Goal: Task Accomplishment & Management: Manage account settings

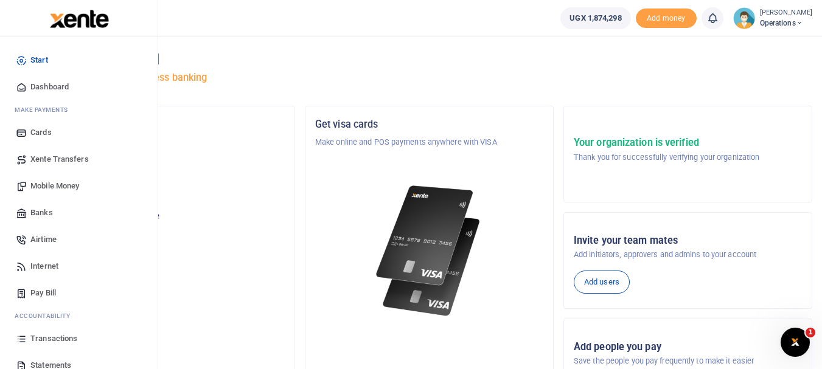
click at [51, 336] on span "Transactions" at bounding box center [53, 339] width 47 height 12
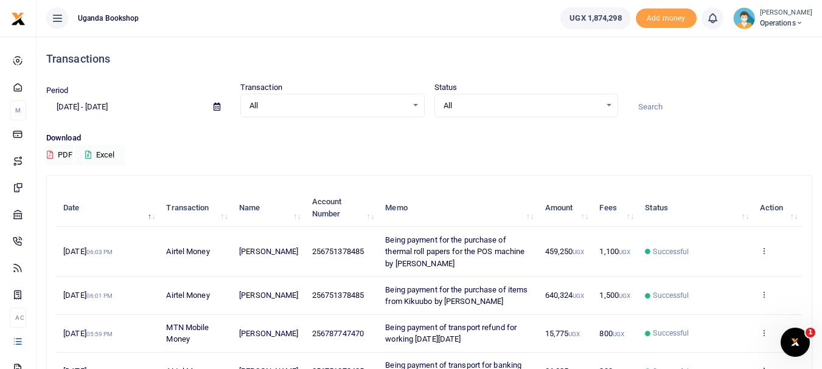
click at [415, 107] on div "All Select an option..." at bounding box center [332, 105] width 183 height 13
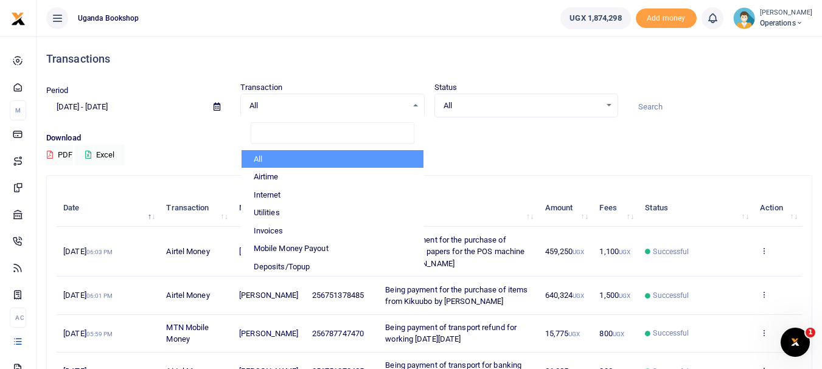
click at [361, 155] on li "All" at bounding box center [333, 159] width 182 height 18
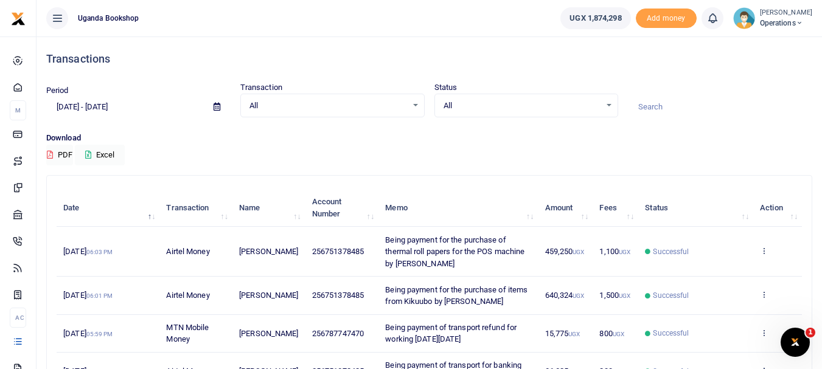
click at [218, 106] on icon at bounding box center [217, 107] width 7 height 8
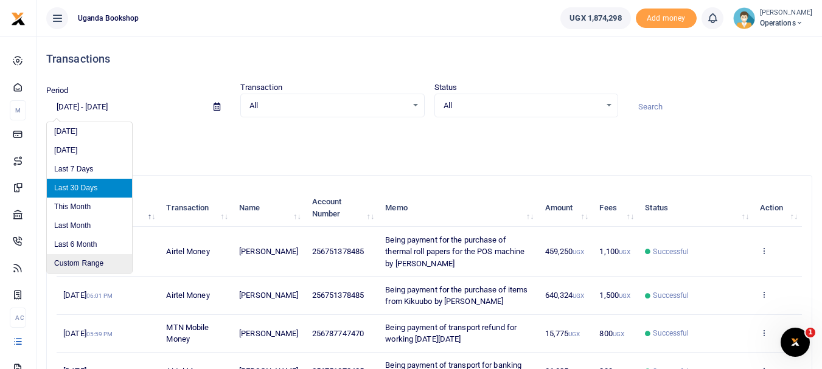
click at [104, 259] on li "Custom Range" at bounding box center [89, 263] width 85 height 19
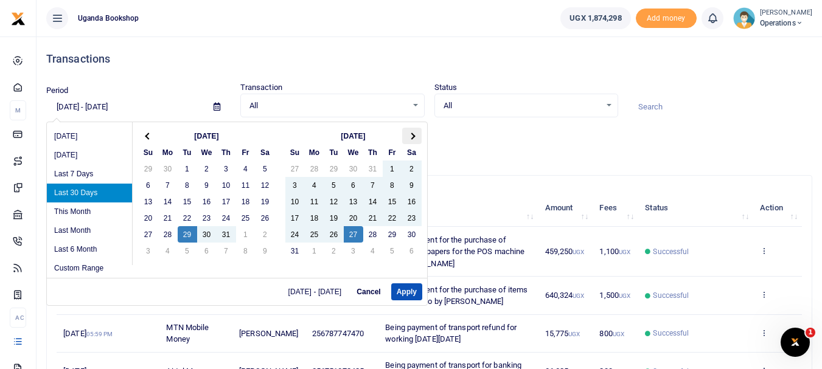
click at [411, 134] on span at bounding box center [411, 136] width 7 height 7
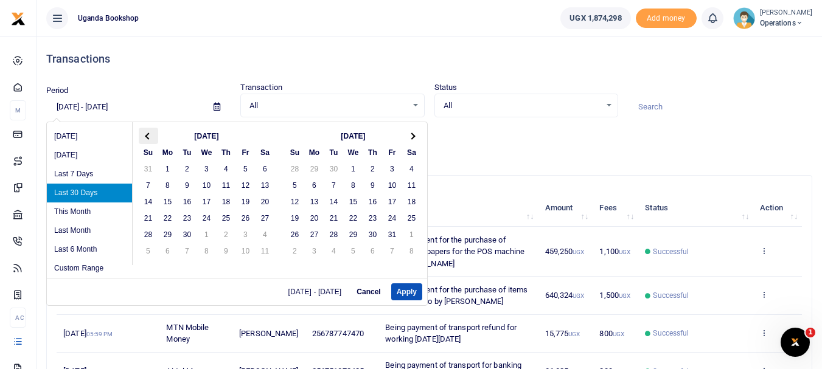
click at [150, 136] on span at bounding box center [148, 136] width 7 height 7
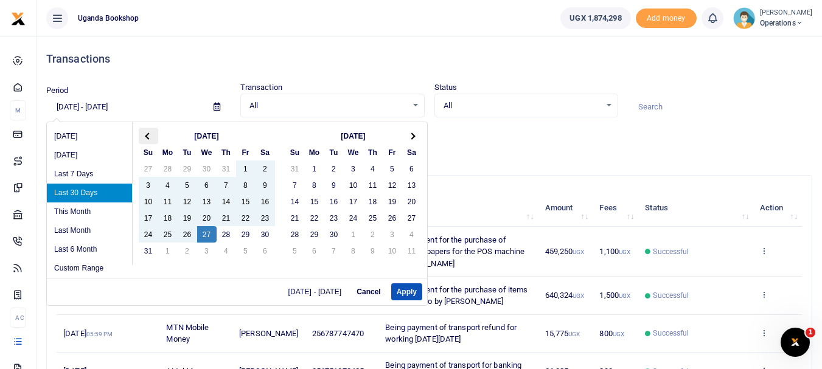
click at [148, 132] on th at bounding box center [148, 136] width 19 height 16
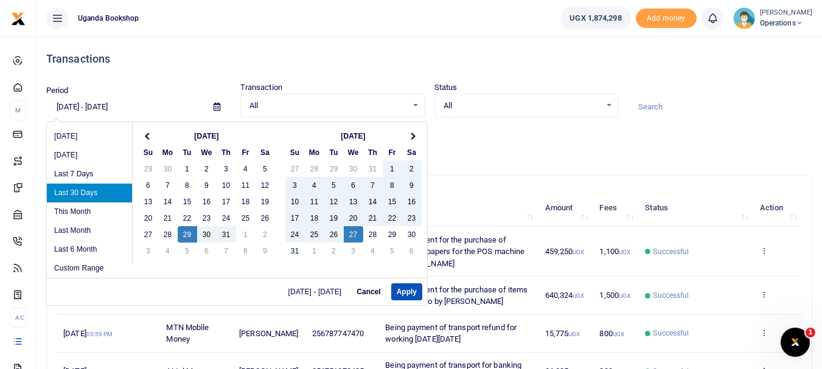
click at [148, 132] on th at bounding box center [148, 136] width 19 height 16
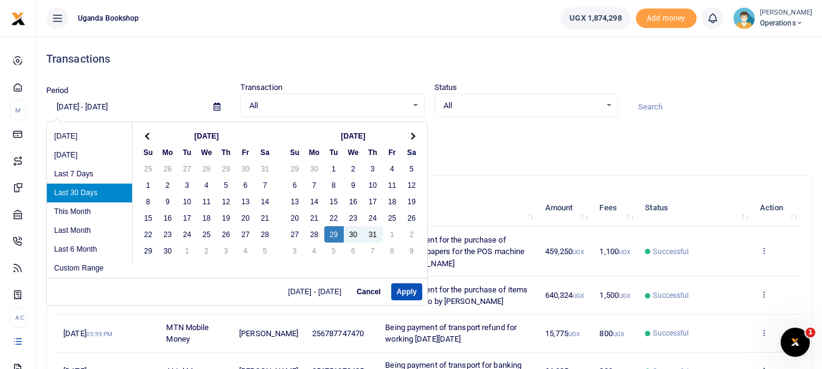
click at [148, 132] on th at bounding box center [148, 136] width 19 height 16
click at [411, 133] on th at bounding box center [411, 136] width 19 height 16
click at [89, 243] on li "Last 6 Month" at bounding box center [89, 249] width 85 height 19
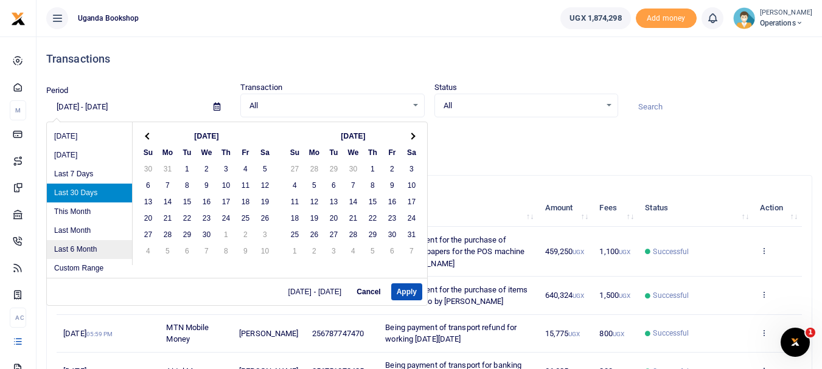
type input "02/27/2025 - 08/27/2025"
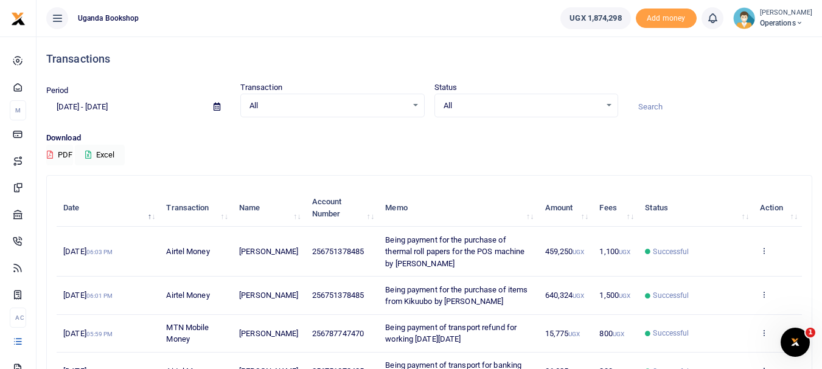
click at [66, 153] on button "PDF" at bounding box center [59, 155] width 27 height 21
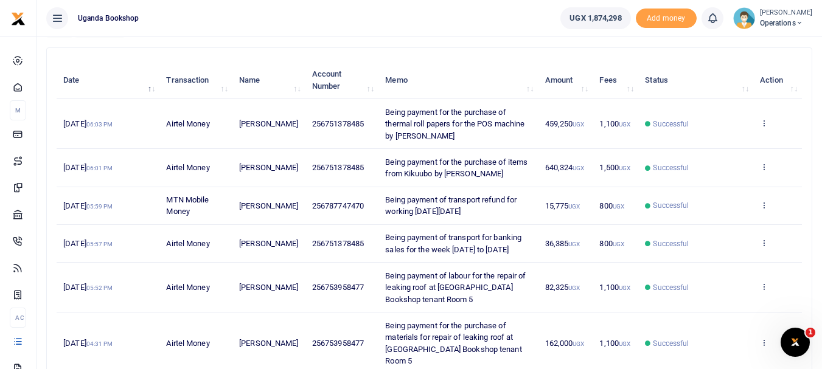
scroll to position [93, 0]
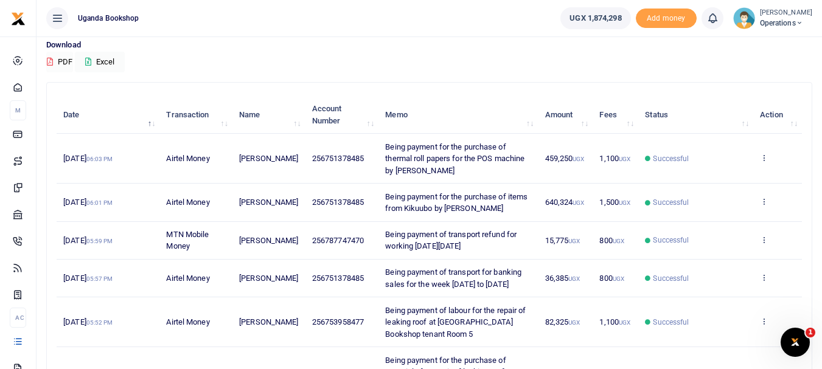
click at [69, 61] on button "PDF" at bounding box center [59, 62] width 27 height 21
